Goal: Information Seeking & Learning: Learn about a topic

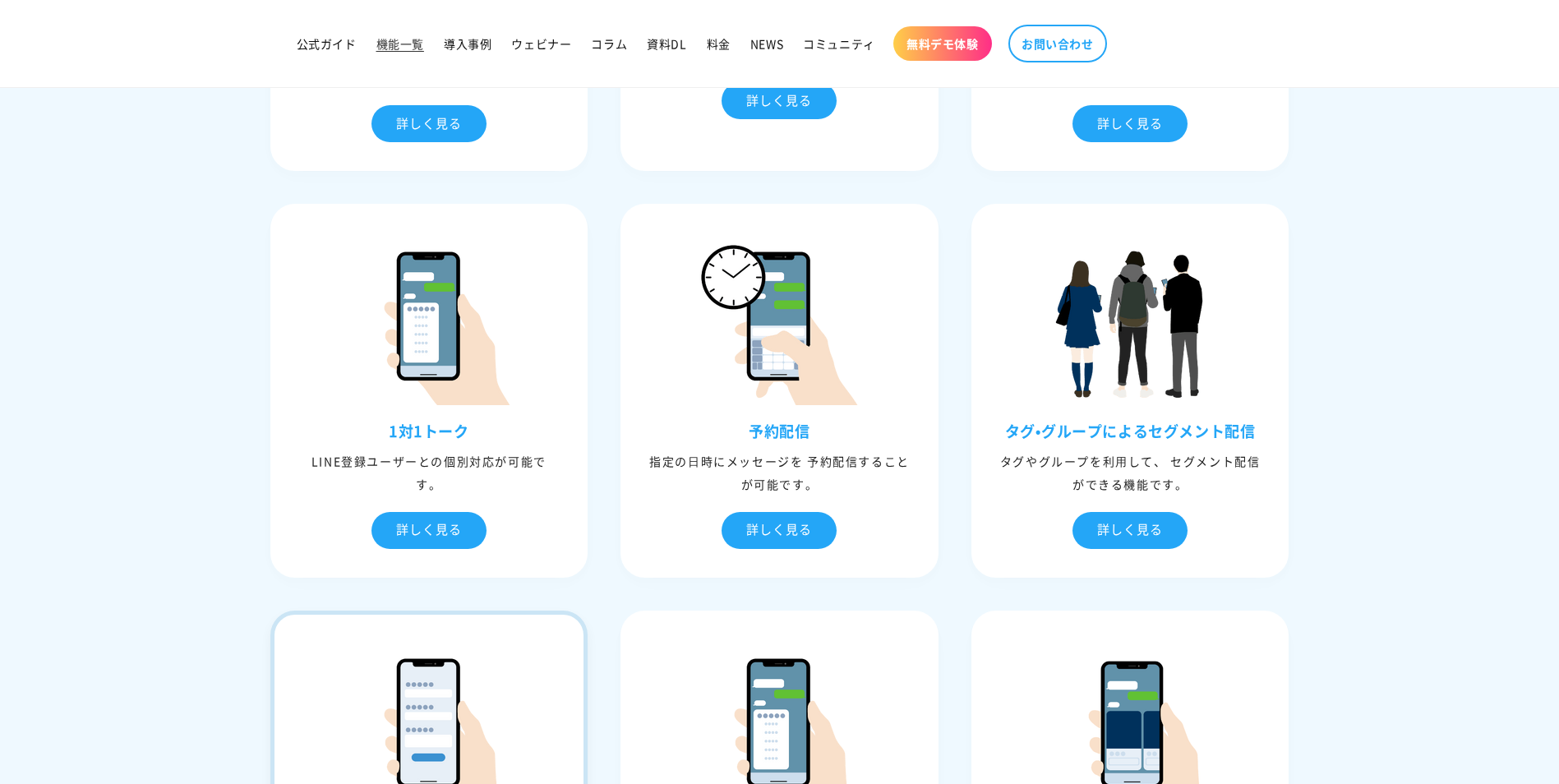
scroll to position [904, 0]
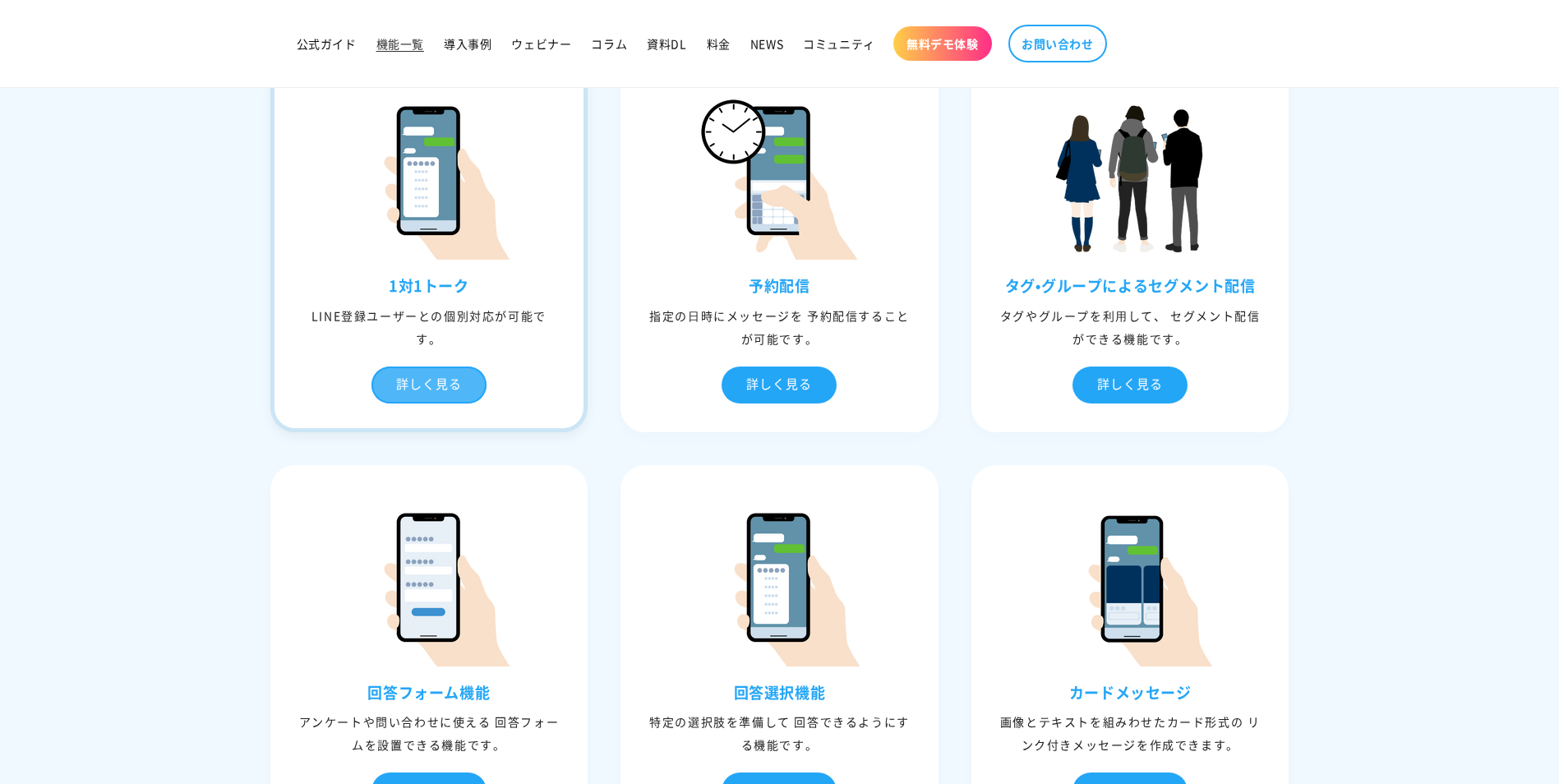
click at [437, 369] on div "詳しく見る" at bounding box center [429, 385] width 115 height 37
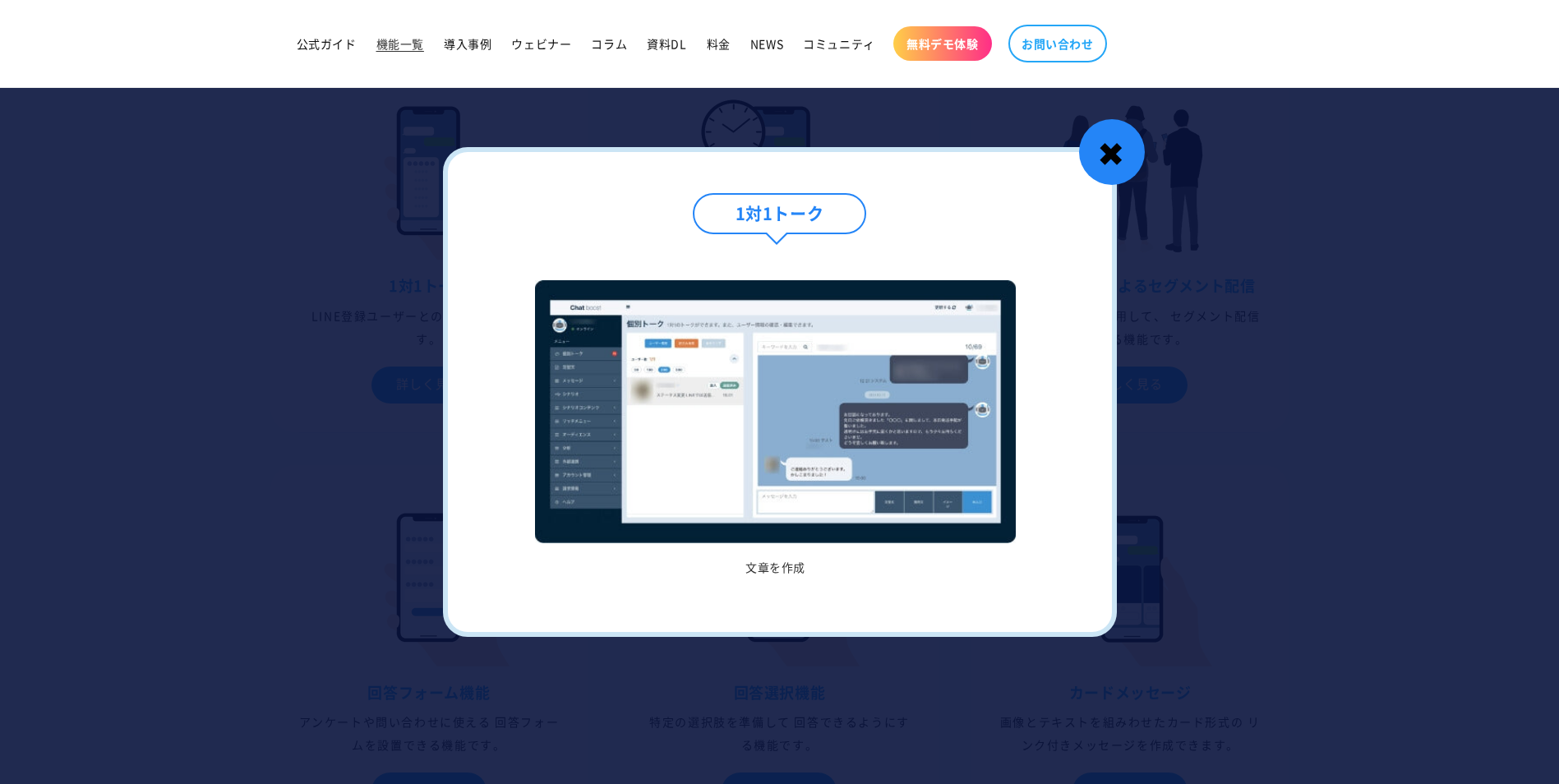
click at [1118, 146] on div "✖" at bounding box center [1112, 152] width 66 height 66
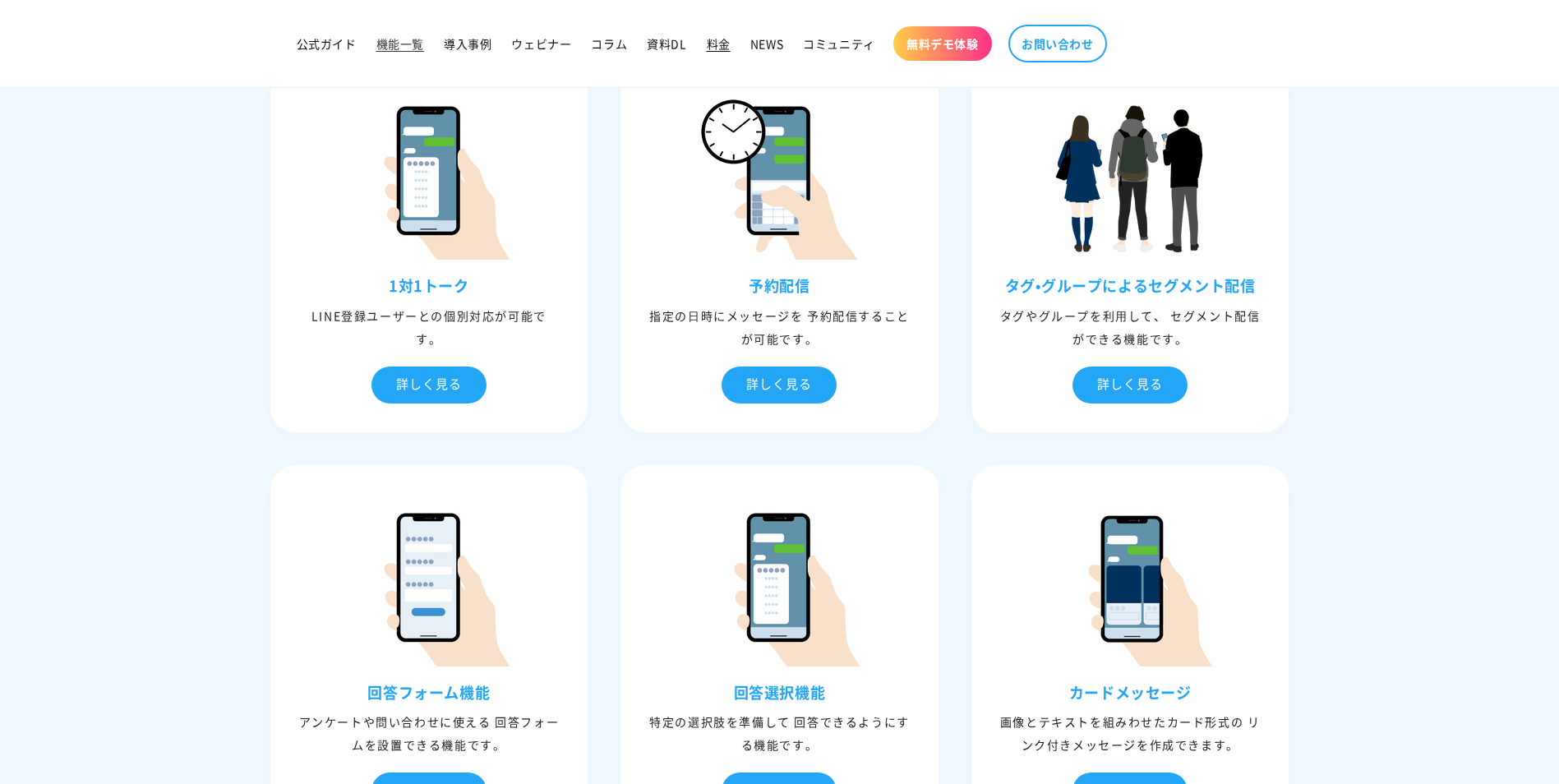
click at [722, 48] on span "料金" at bounding box center [719, 43] width 24 height 14
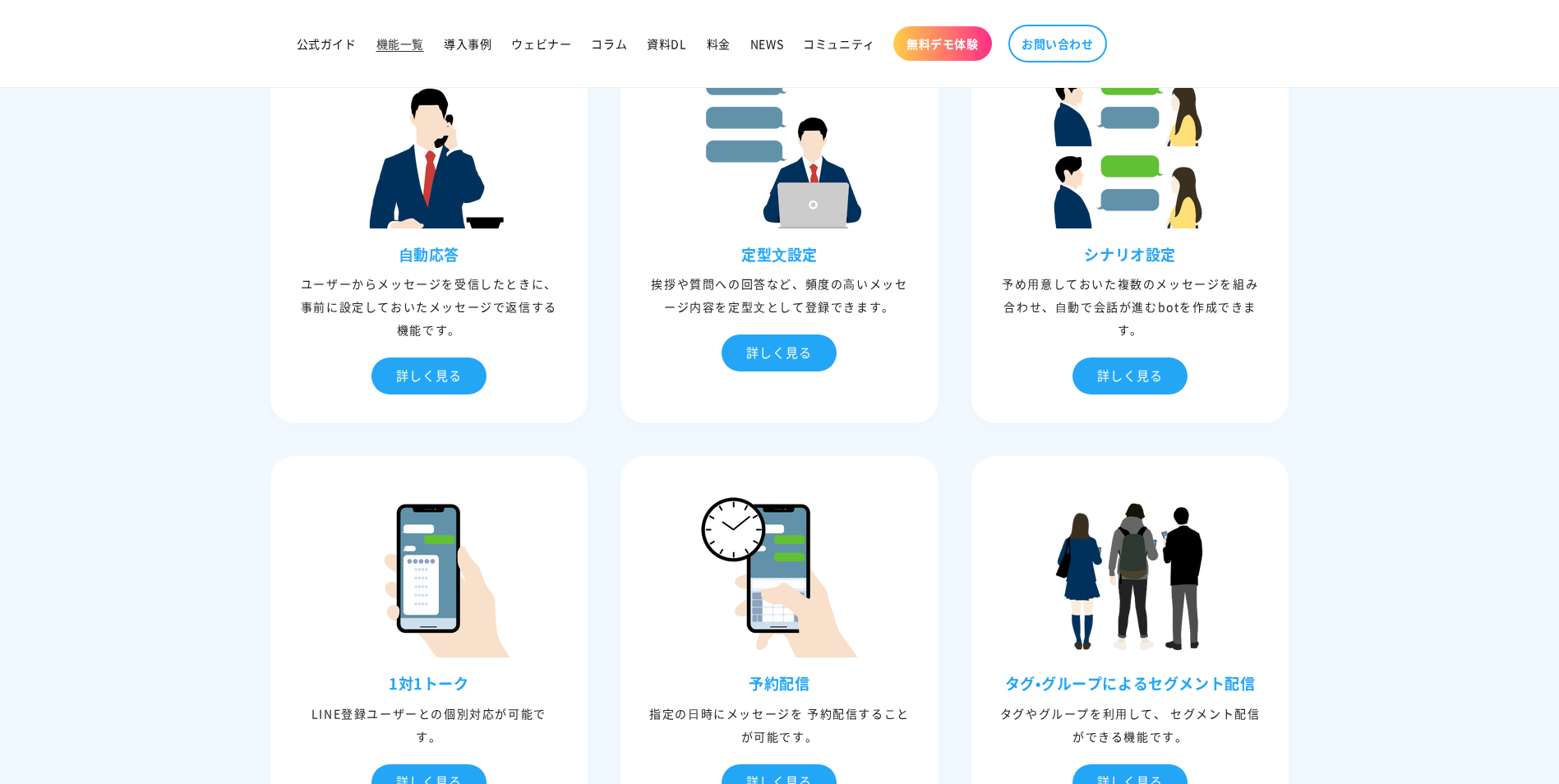
scroll to position [411, 0]
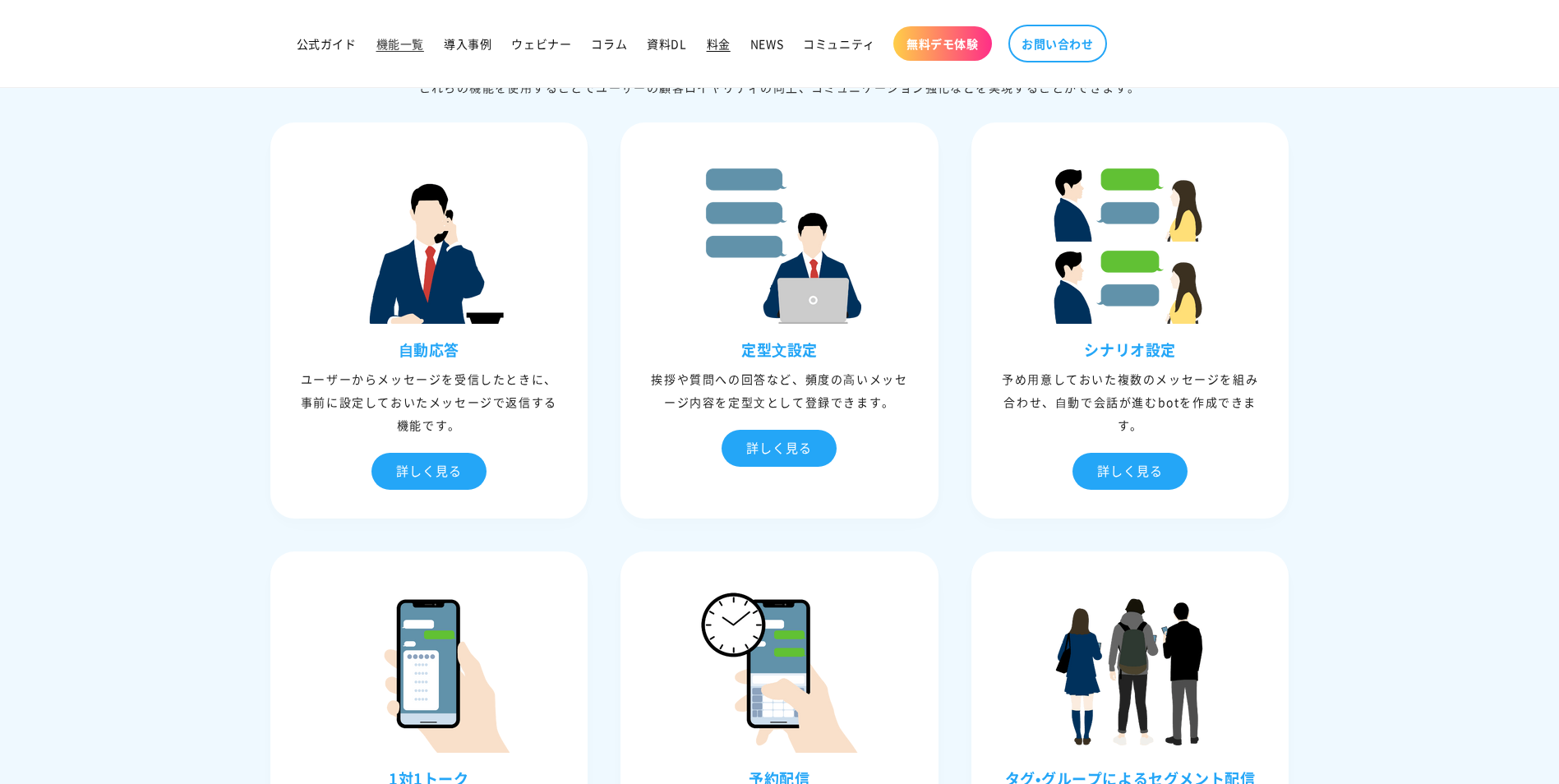
click at [720, 42] on span "料金" at bounding box center [719, 43] width 24 height 14
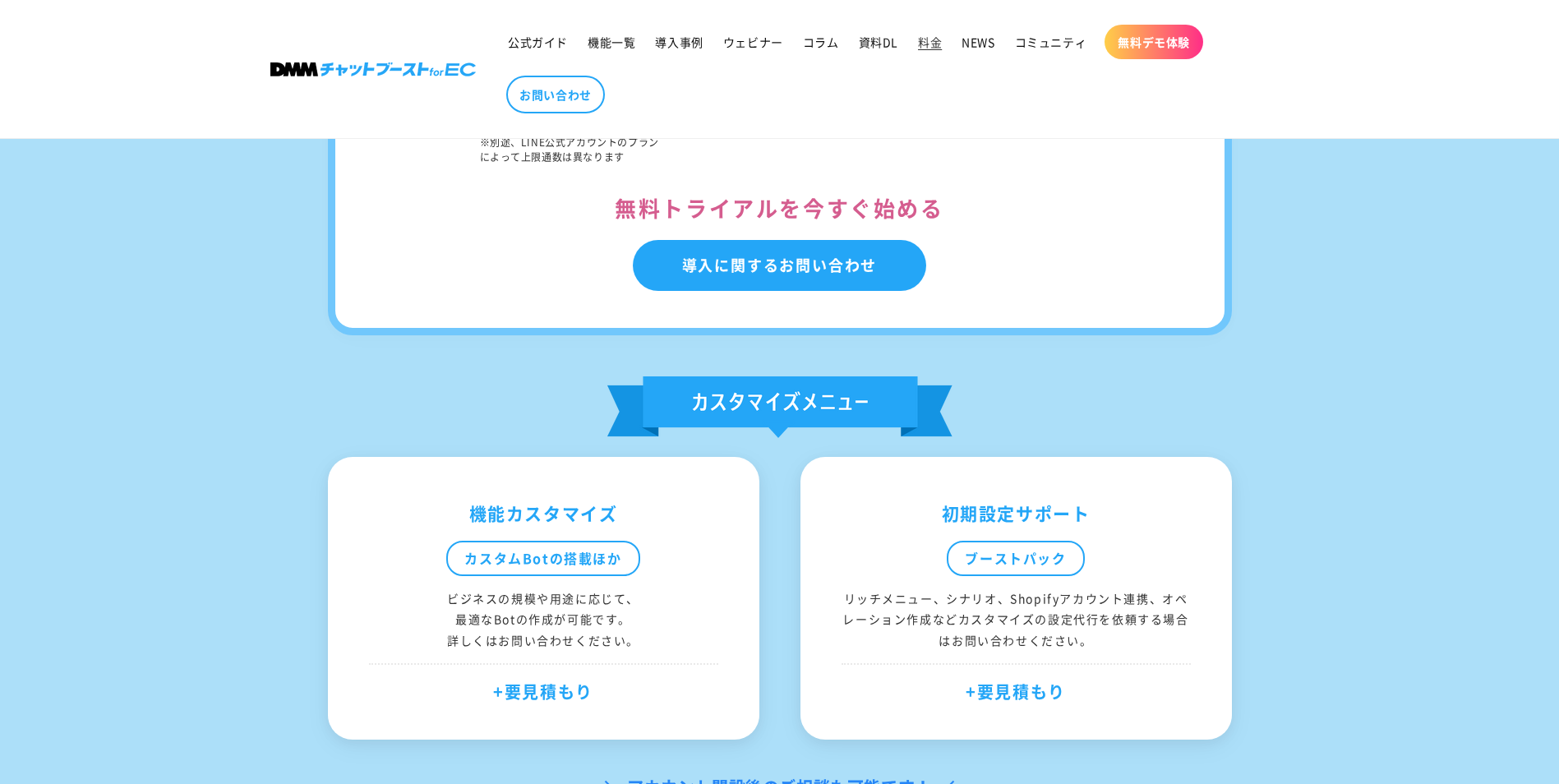
scroll to position [904, 0]
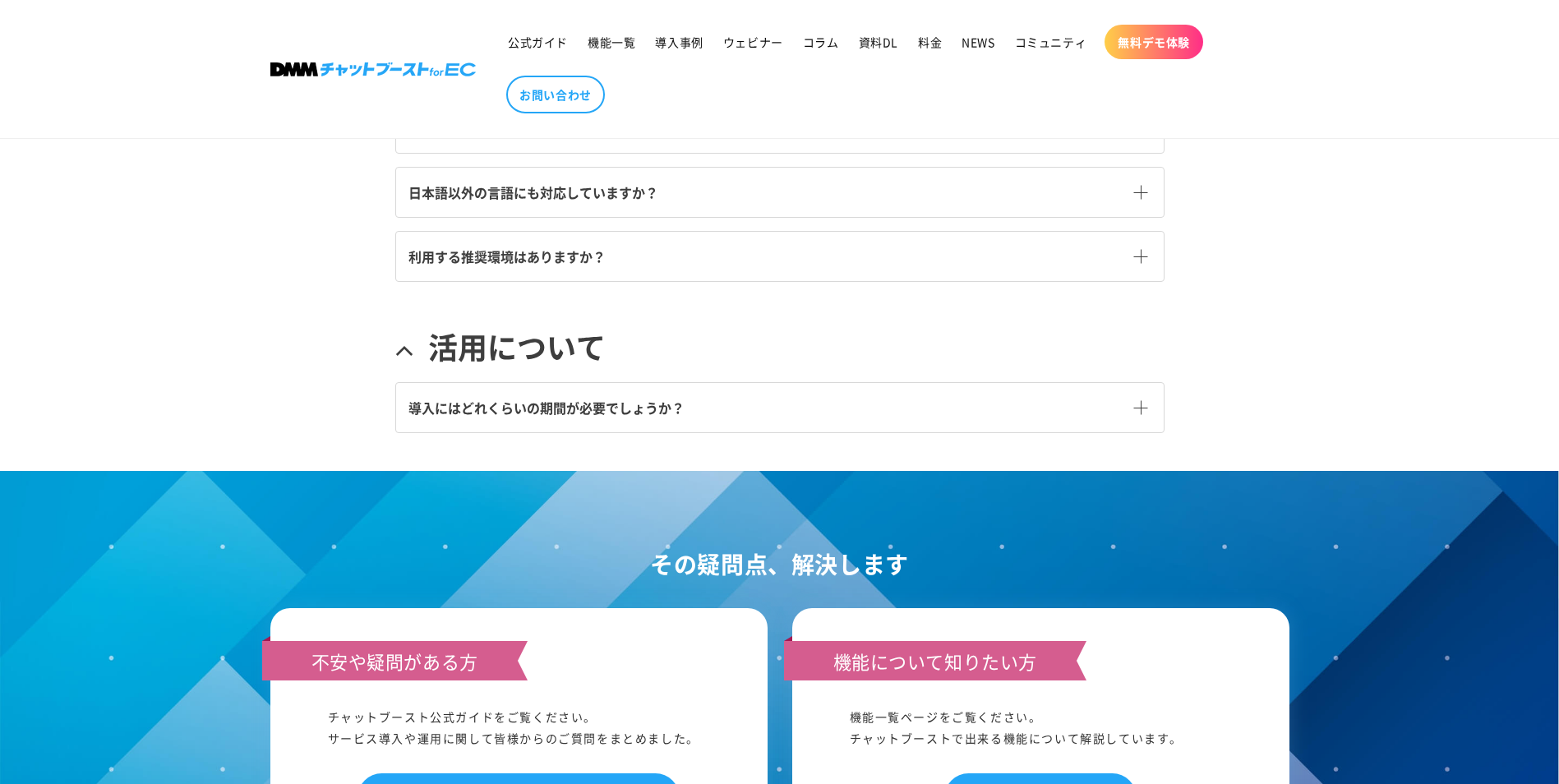
scroll to position [673, 0]
